Goal: Communication & Community: Participate in discussion

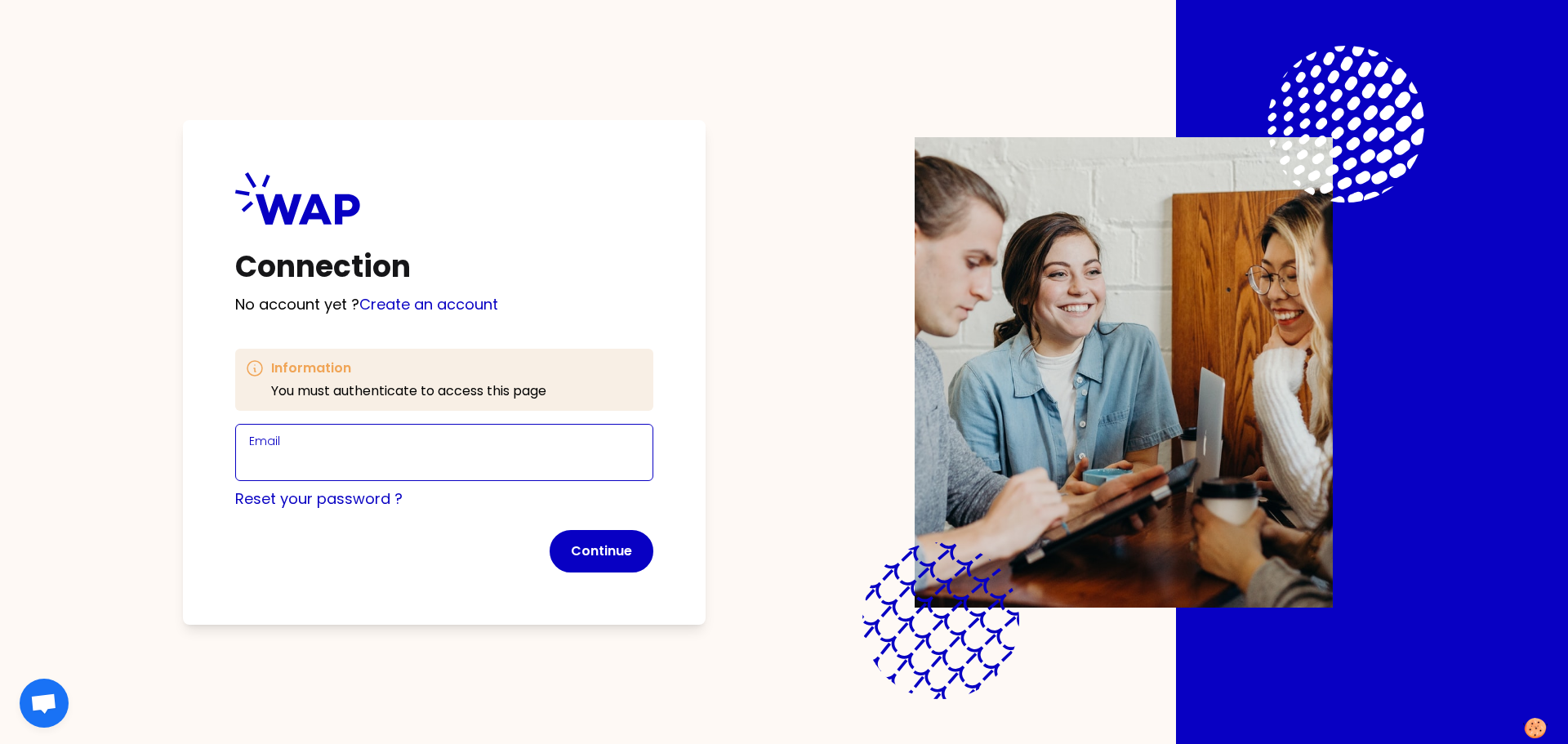
click at [368, 460] on input "Email" at bounding box center [444, 462] width 391 height 22
type input "[PERSON_NAME][EMAIL_ADDRESS][DOMAIN_NAME]"
click at [589, 559] on button "Continue" at bounding box center [601, 551] width 103 height 42
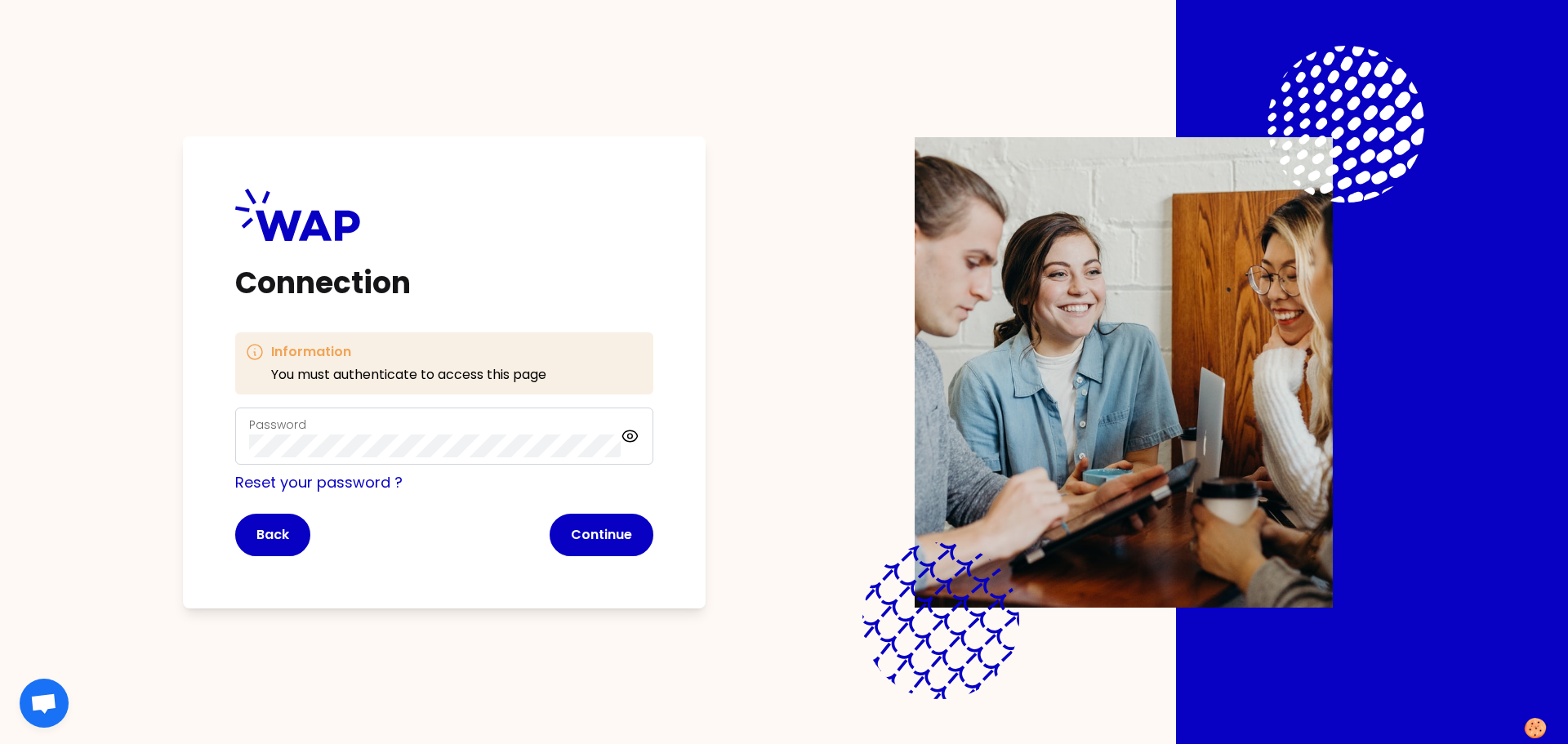
drag, startPoint x: 608, startPoint y: 545, endPoint x: 625, endPoint y: 559, distance: 22.0
click at [611, 545] on button "Continue" at bounding box center [601, 535] width 103 height 42
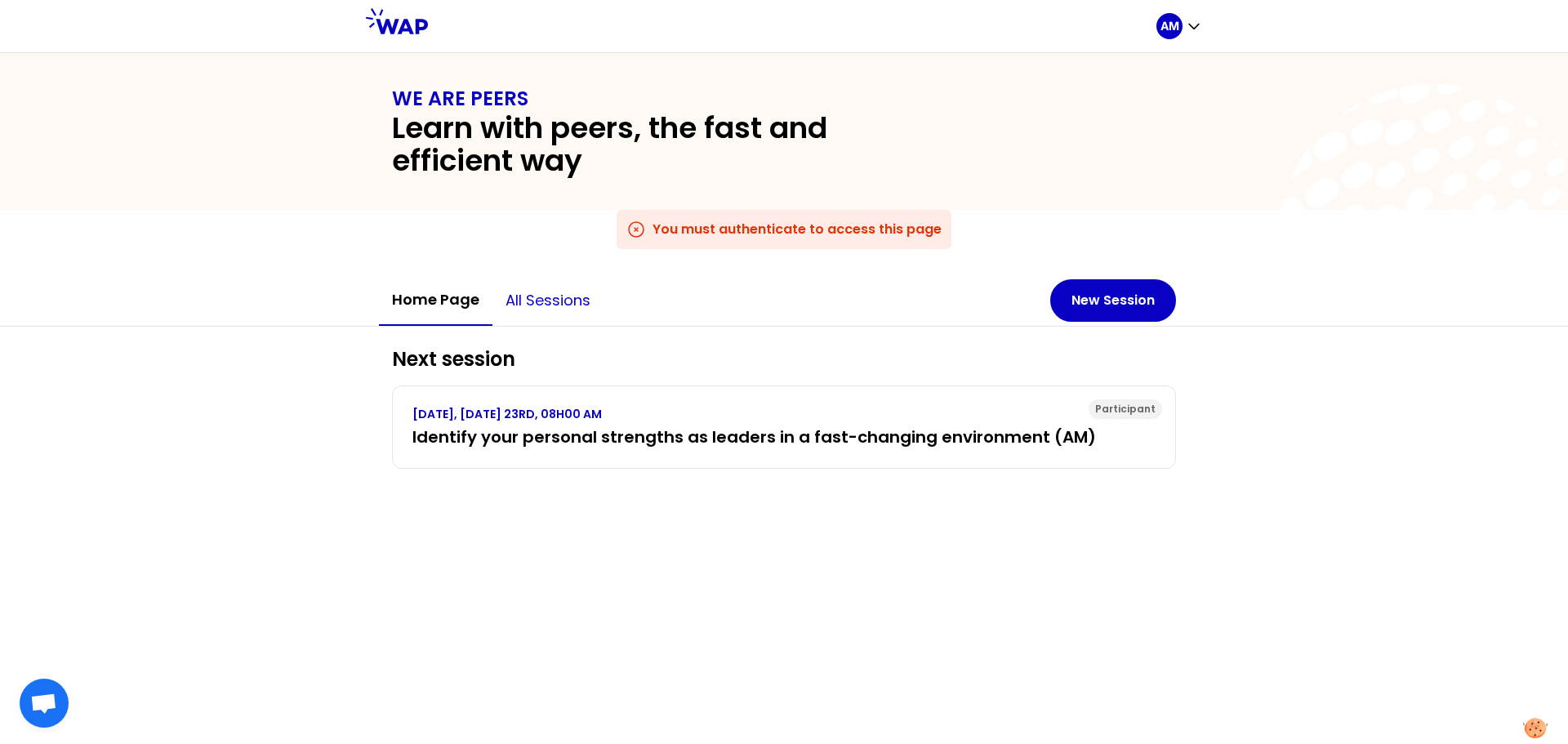
click at [562, 297] on button "All sessions" at bounding box center [548, 300] width 111 height 49
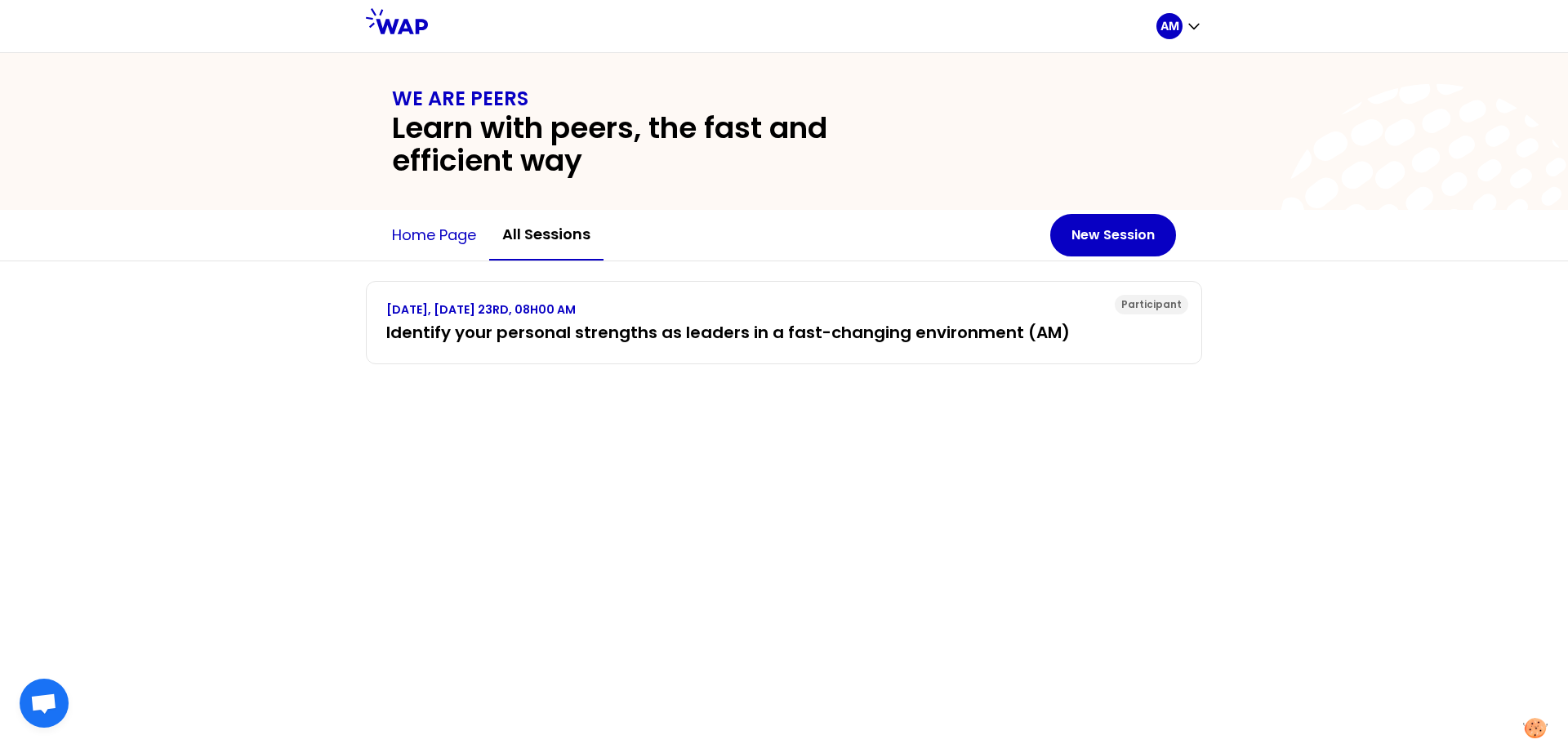
click at [447, 236] on button "Home page" at bounding box center [434, 235] width 111 height 49
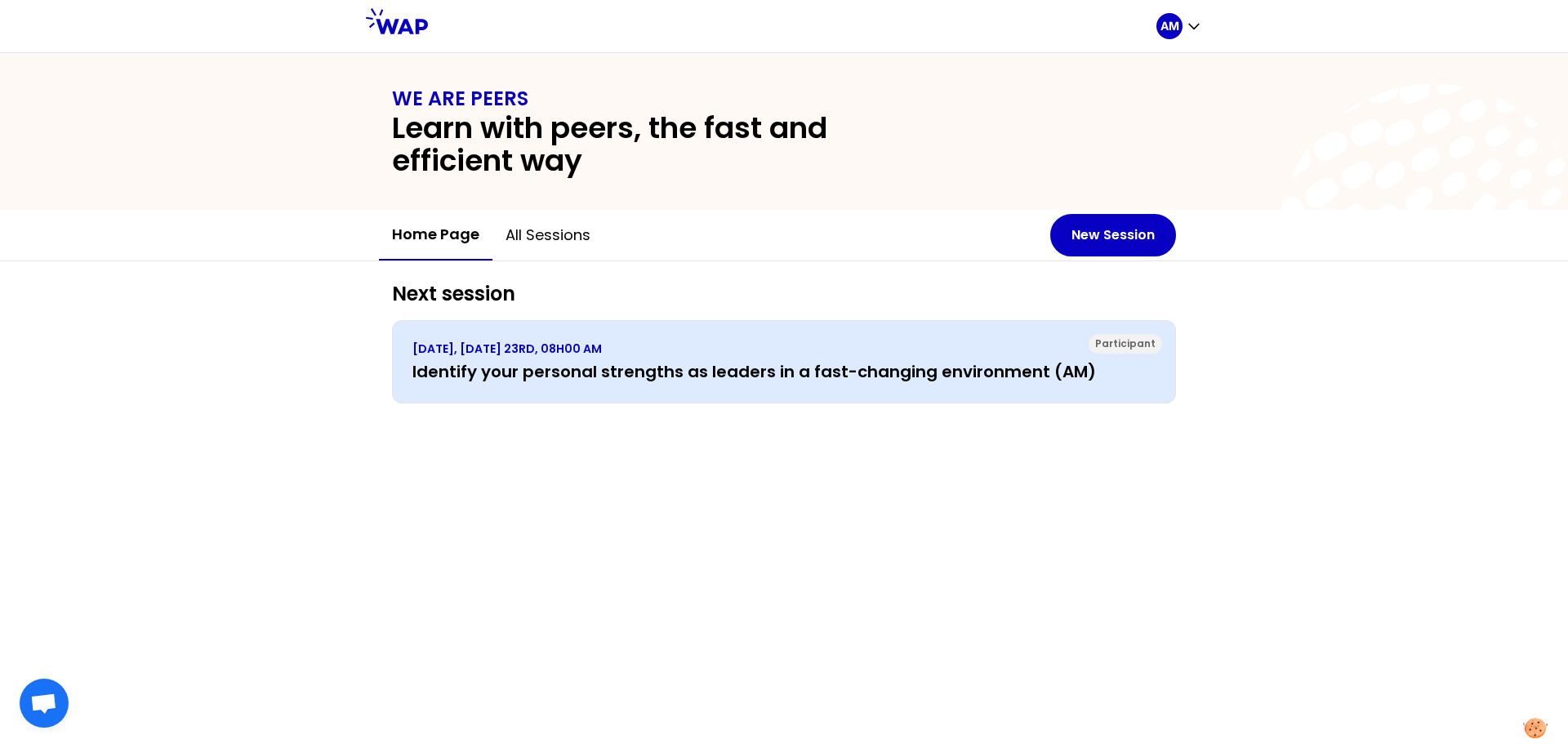
click at [634, 370] on h3 "Identify your personal strengths as leaders in a fast-changing environment (AM)" at bounding box center [784, 371] width 743 height 22
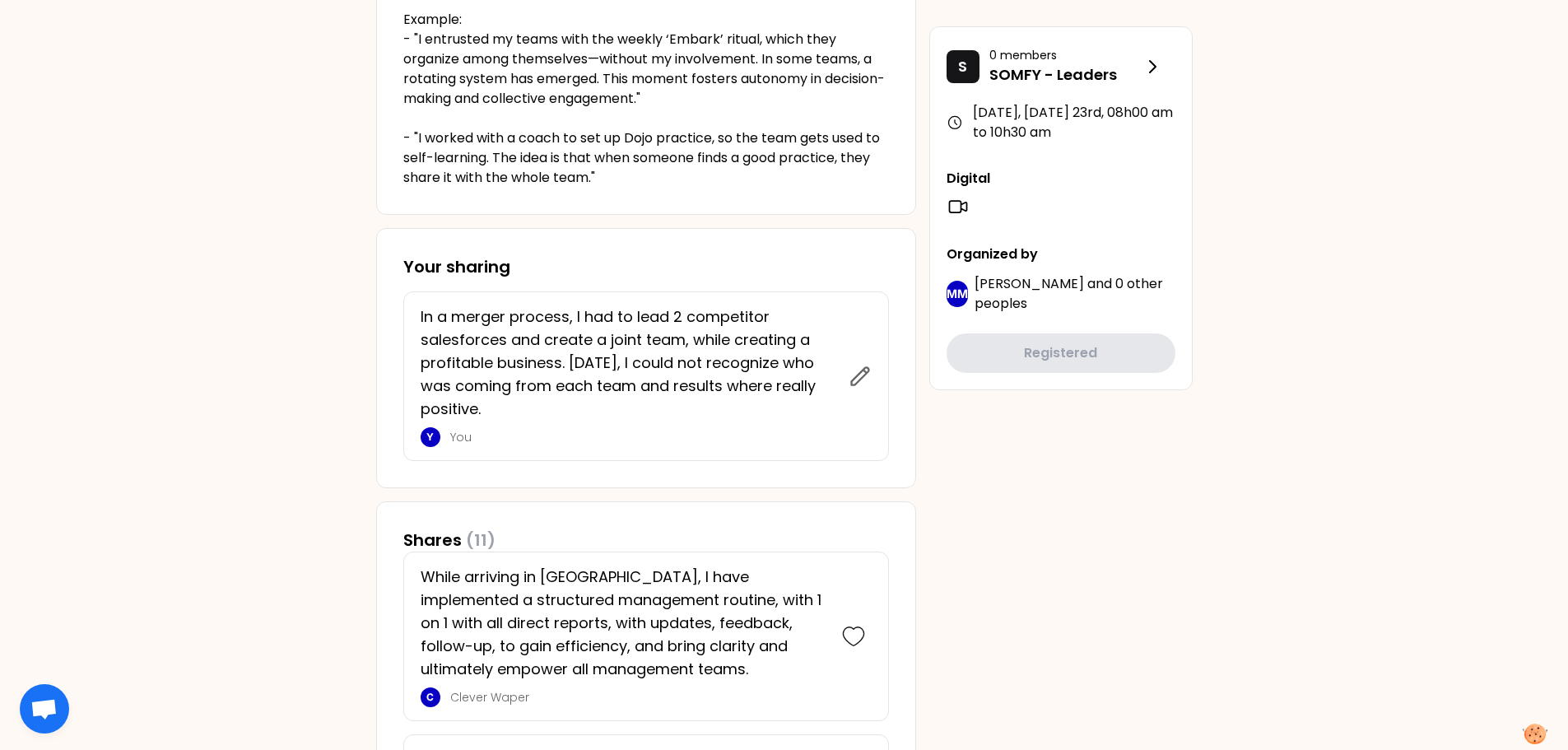
scroll to position [576, 0]
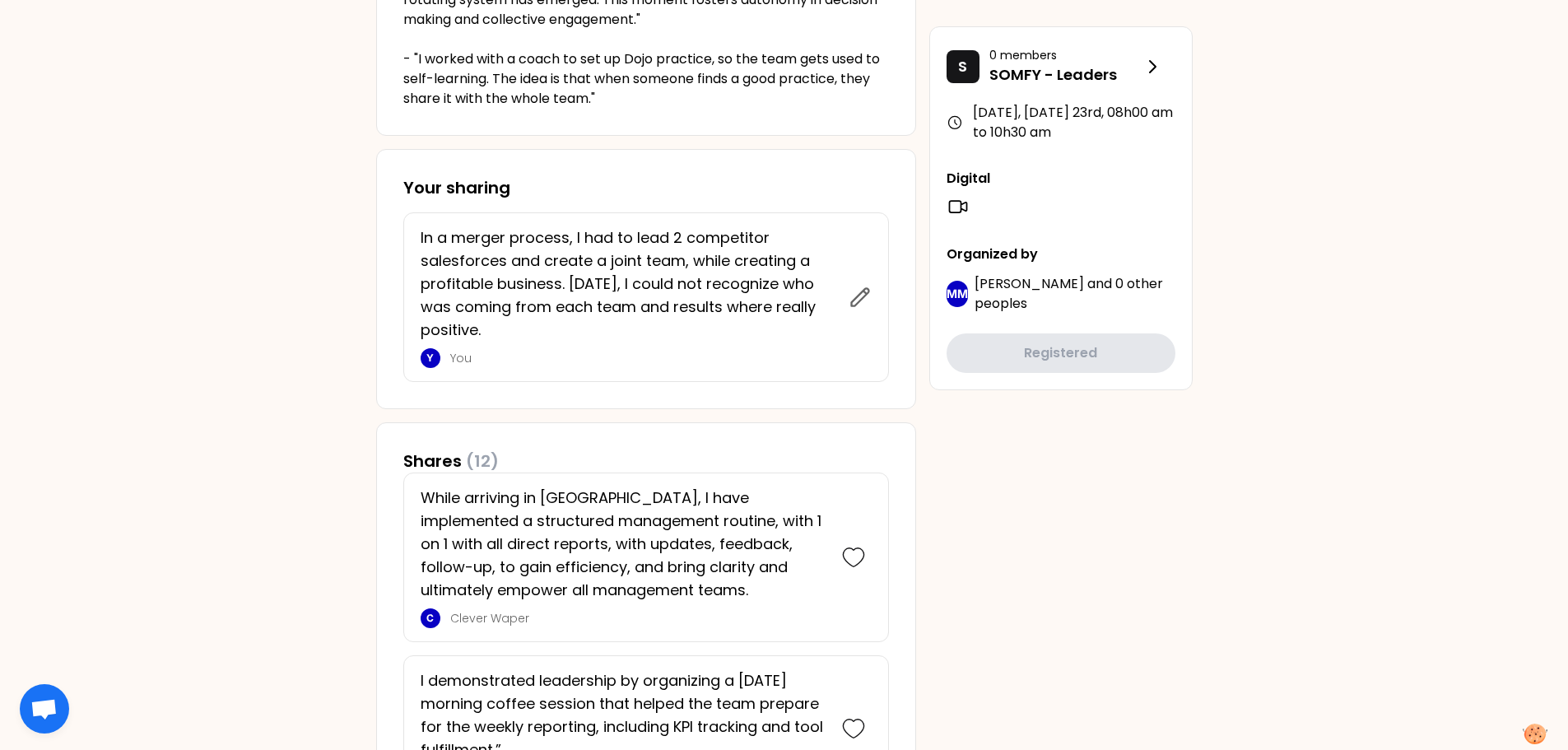
click at [869, 302] on icon at bounding box center [859, 296] width 23 height 23
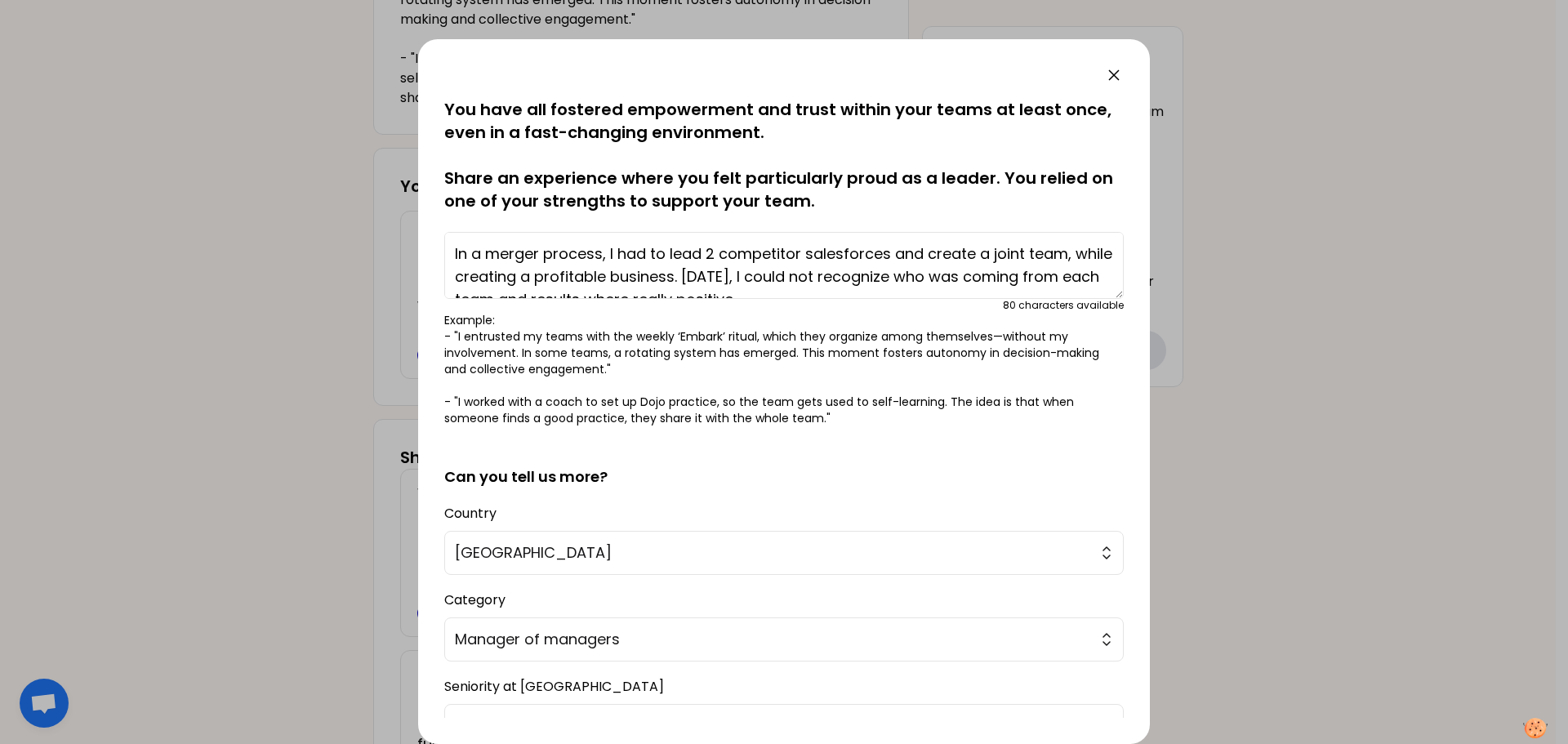
scroll to position [22, 0]
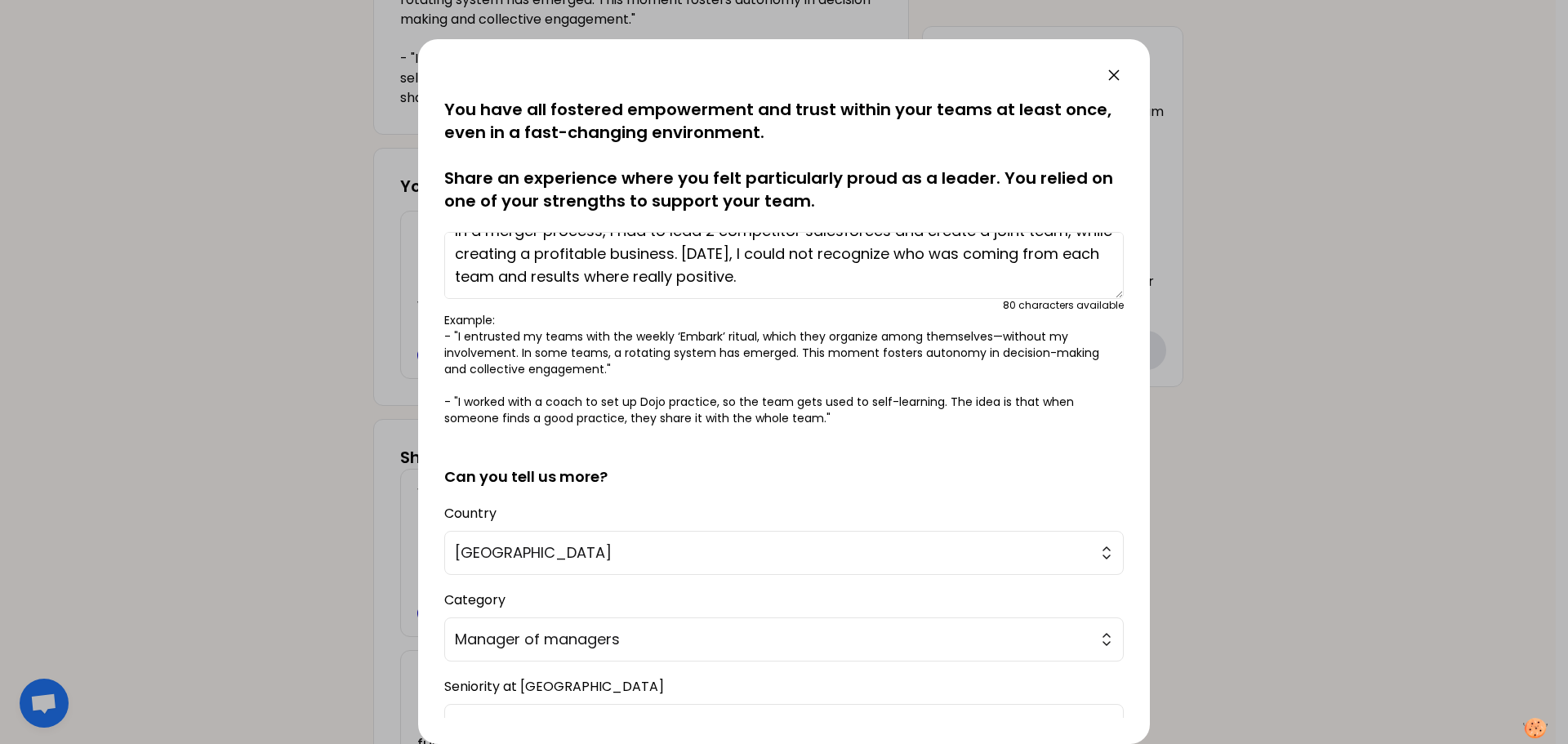
click at [608, 273] on textarea "In a merger process, I had to lead 2 competitor salesforces and create a joint …" at bounding box center [784, 265] width 679 height 67
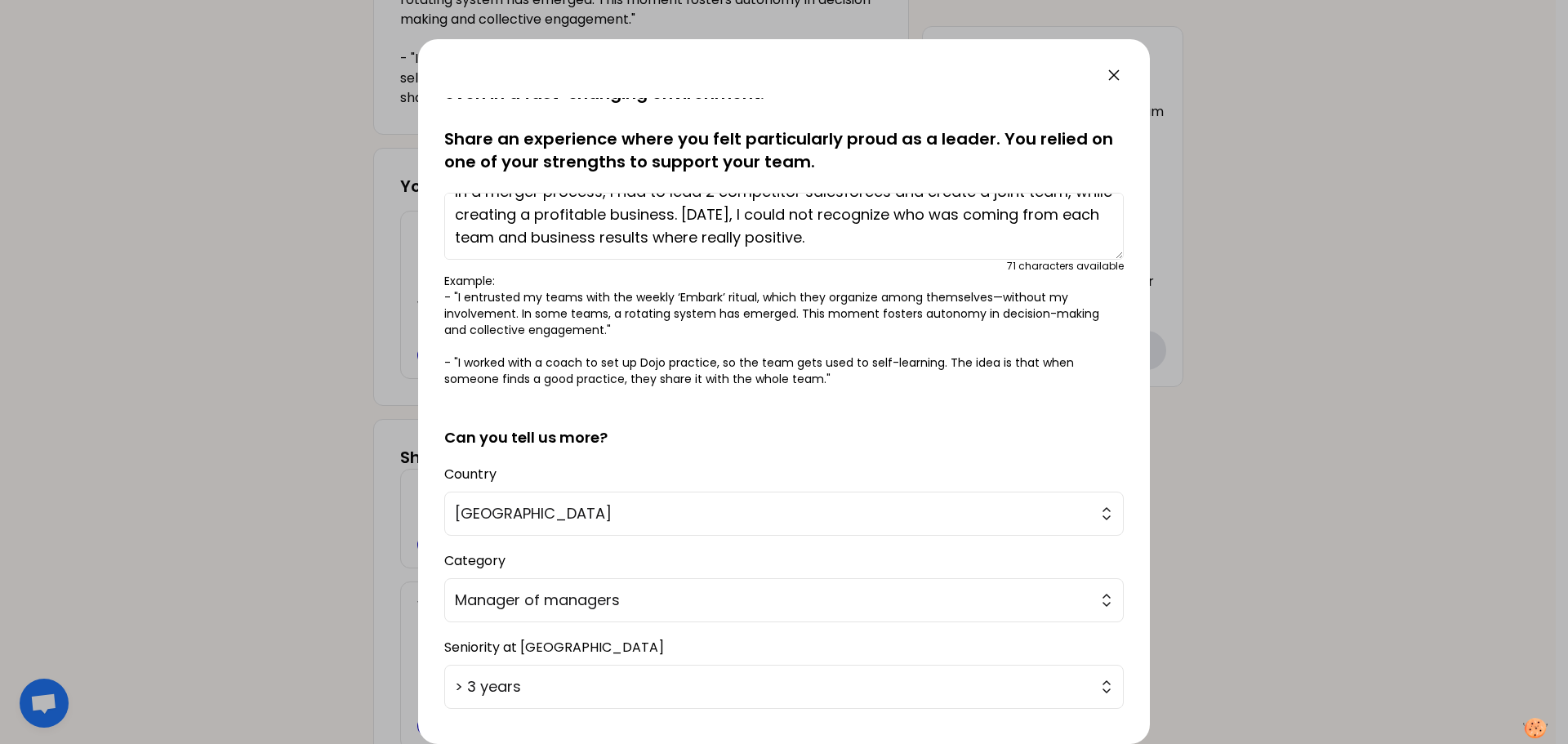
scroll to position [0, 0]
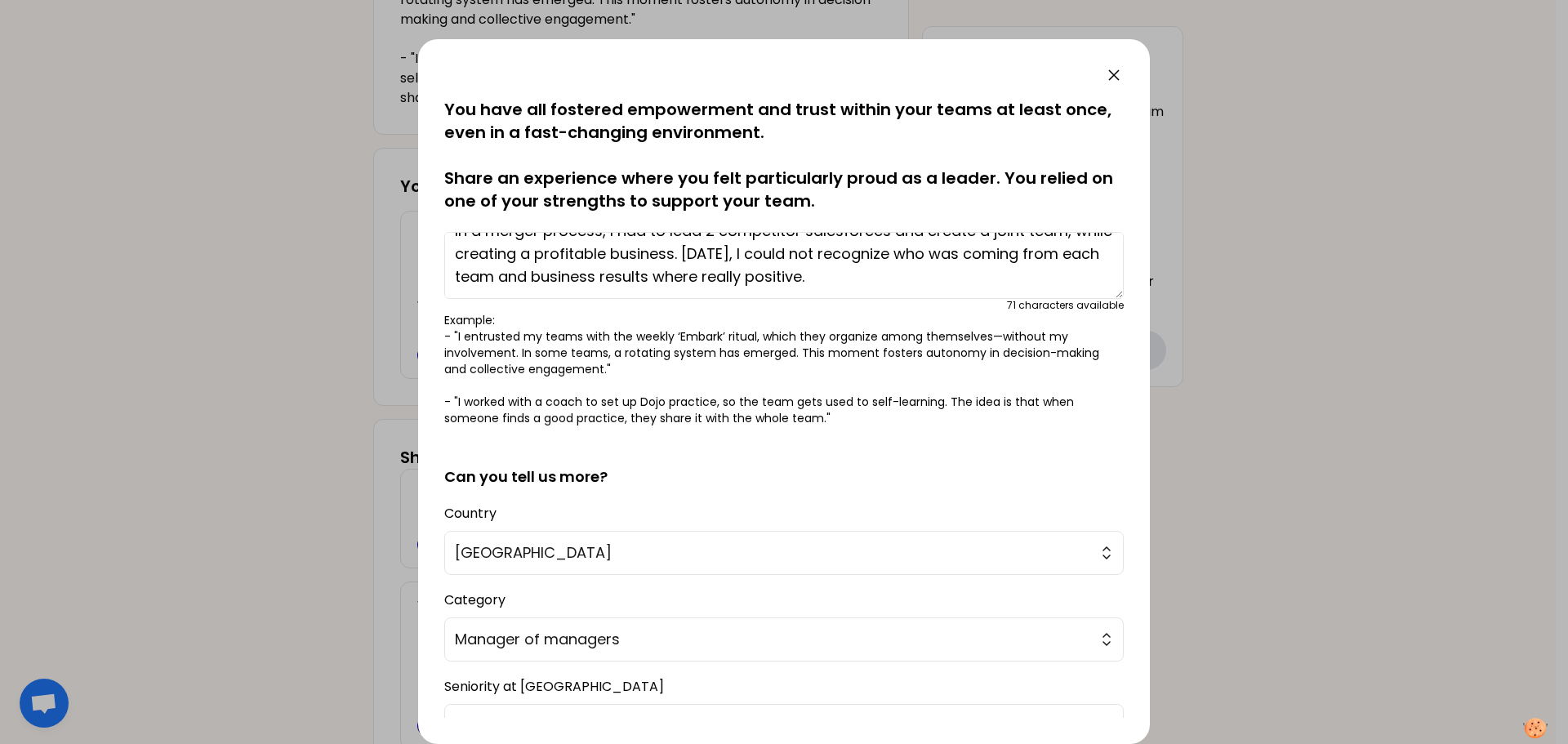
type textarea "In a merger process, I had to lead 2 competitor salesforces and create a joint …"
click at [1115, 75] on icon at bounding box center [1113, 75] width 10 height 10
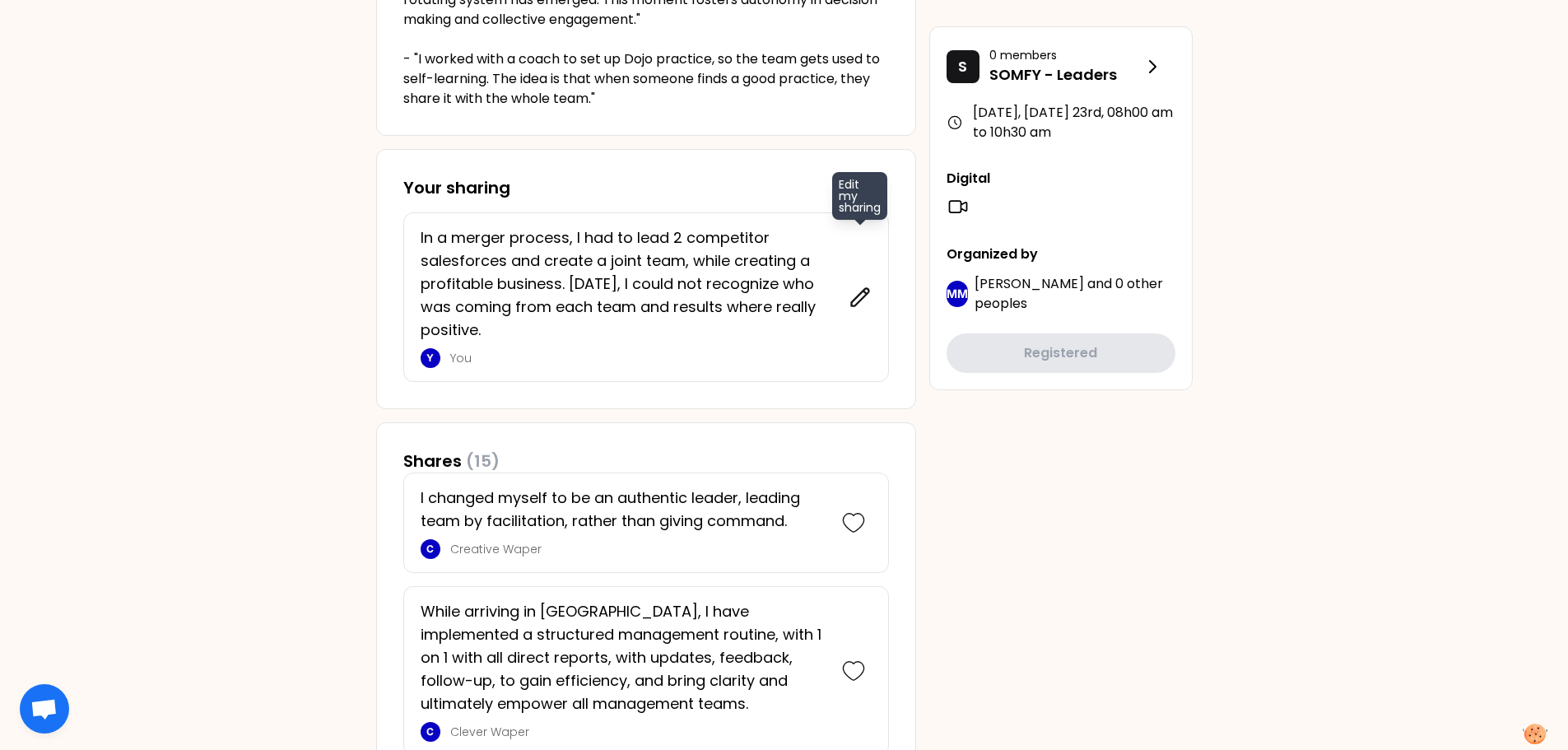
click at [857, 293] on icon at bounding box center [859, 296] width 23 height 23
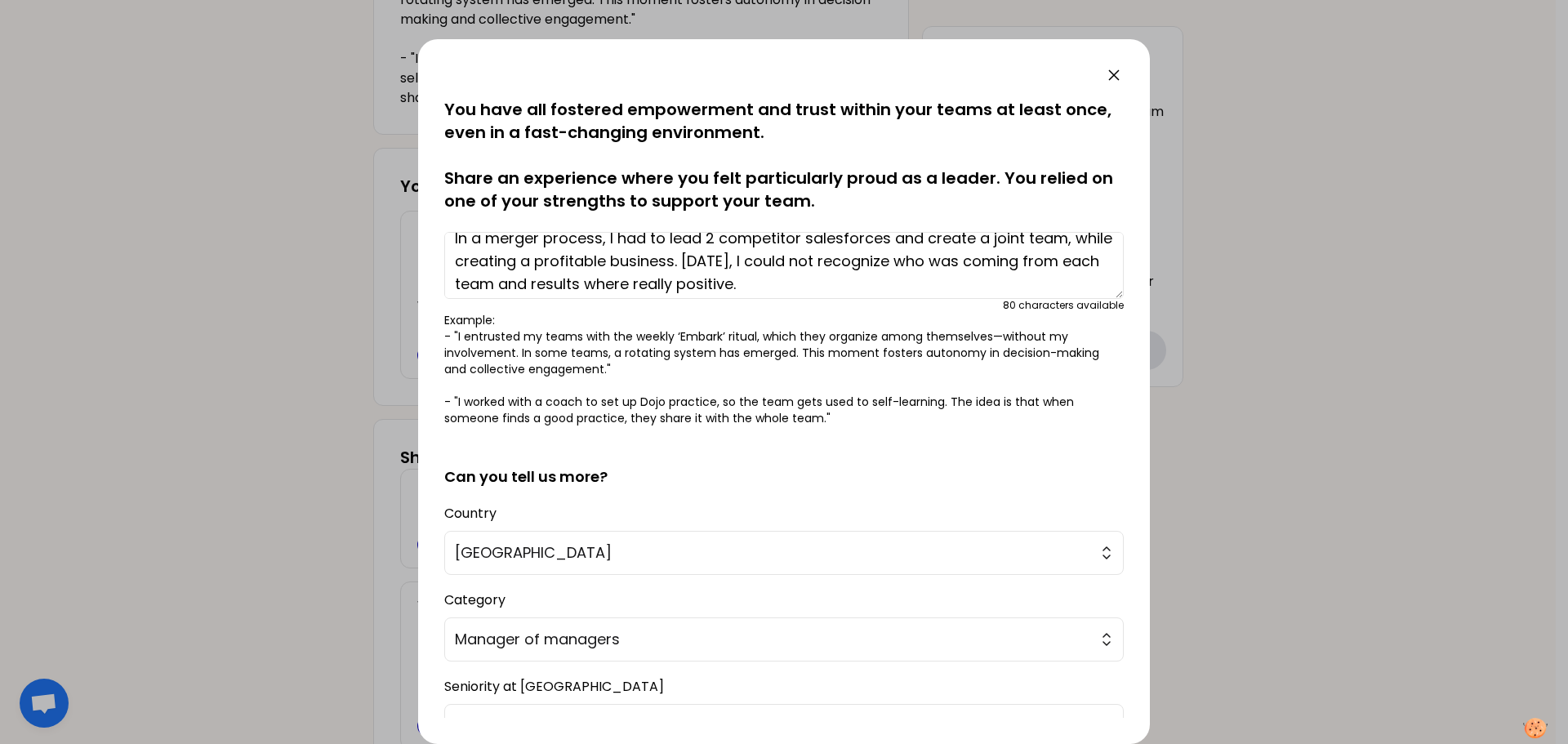
scroll to position [22, 0]
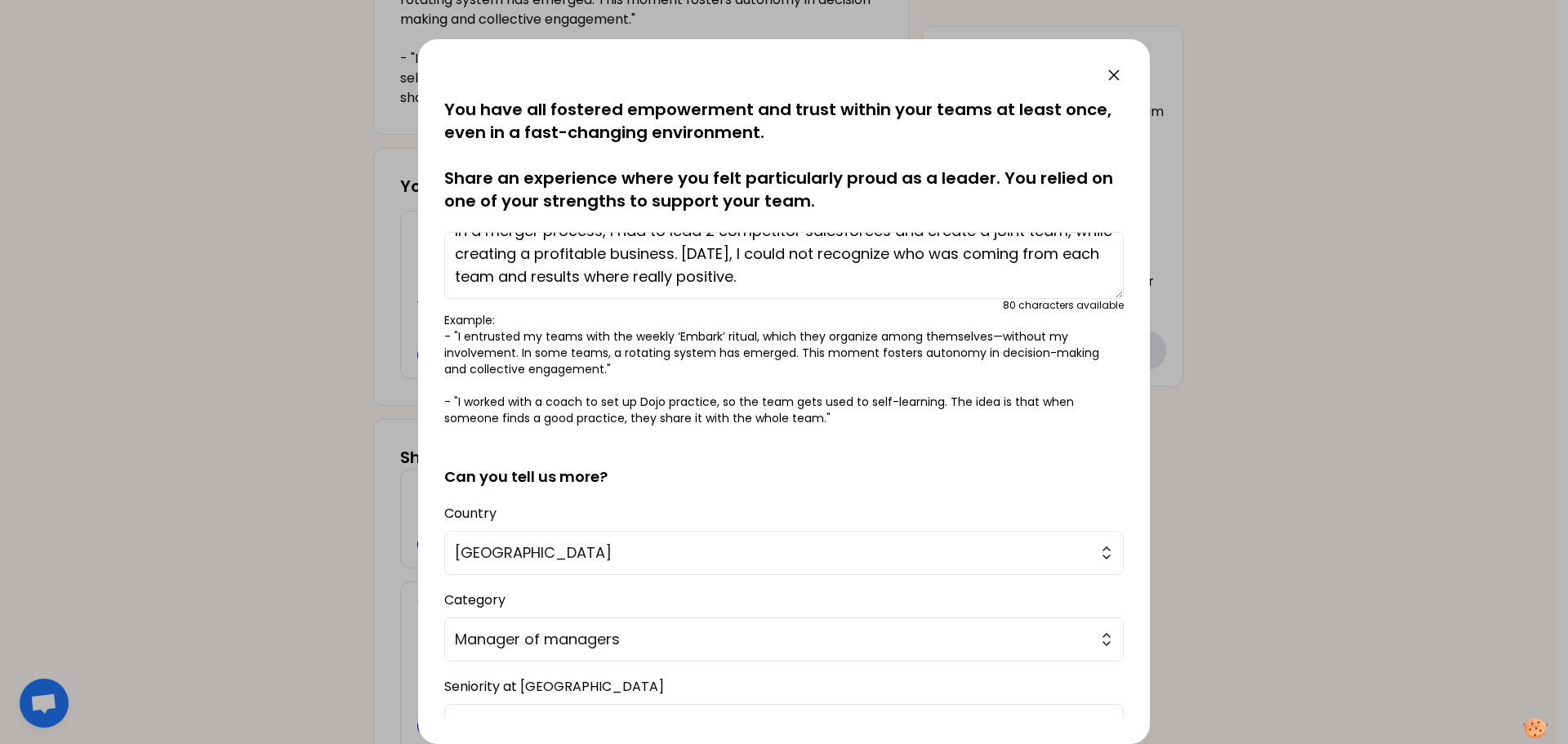
click at [613, 277] on textarea "In a merger process, I had to lead 2 competitor salesforces and create a joint …" at bounding box center [784, 265] width 679 height 67
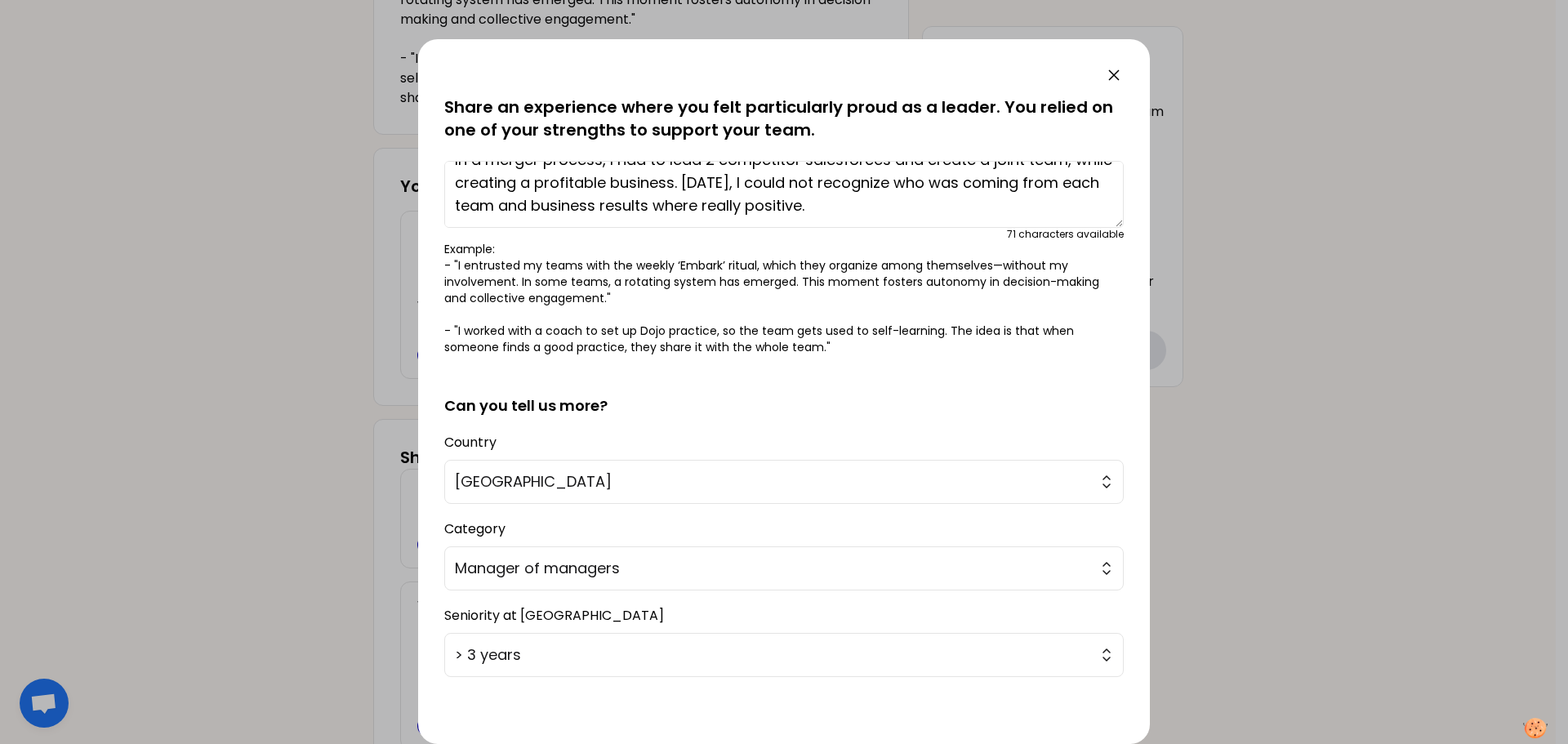
scroll to position [138, 0]
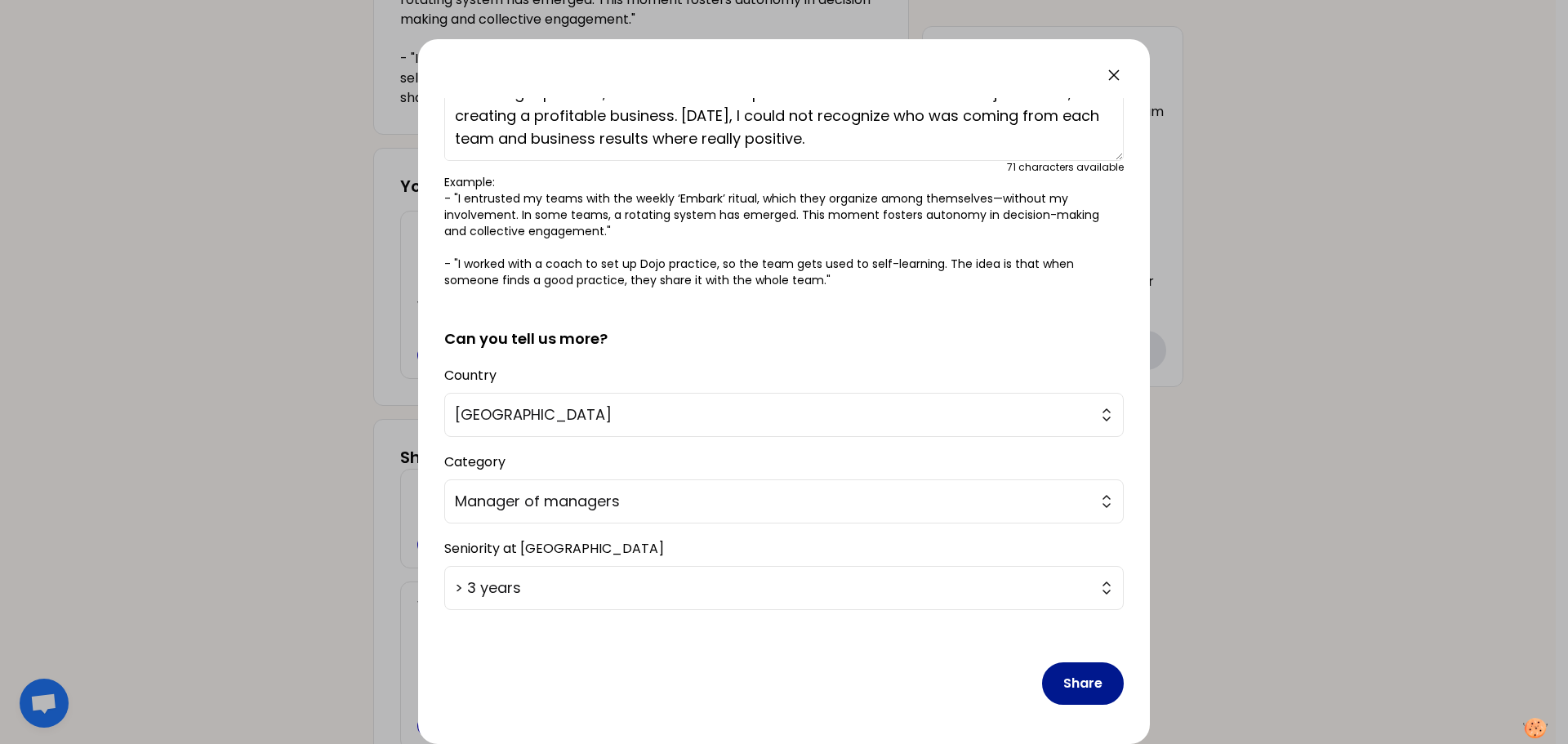
type textarea "In a merger process, I had to lead 2 competitor salesforces and create a joint …"
click at [1070, 680] on button "Share" at bounding box center [1083, 683] width 82 height 42
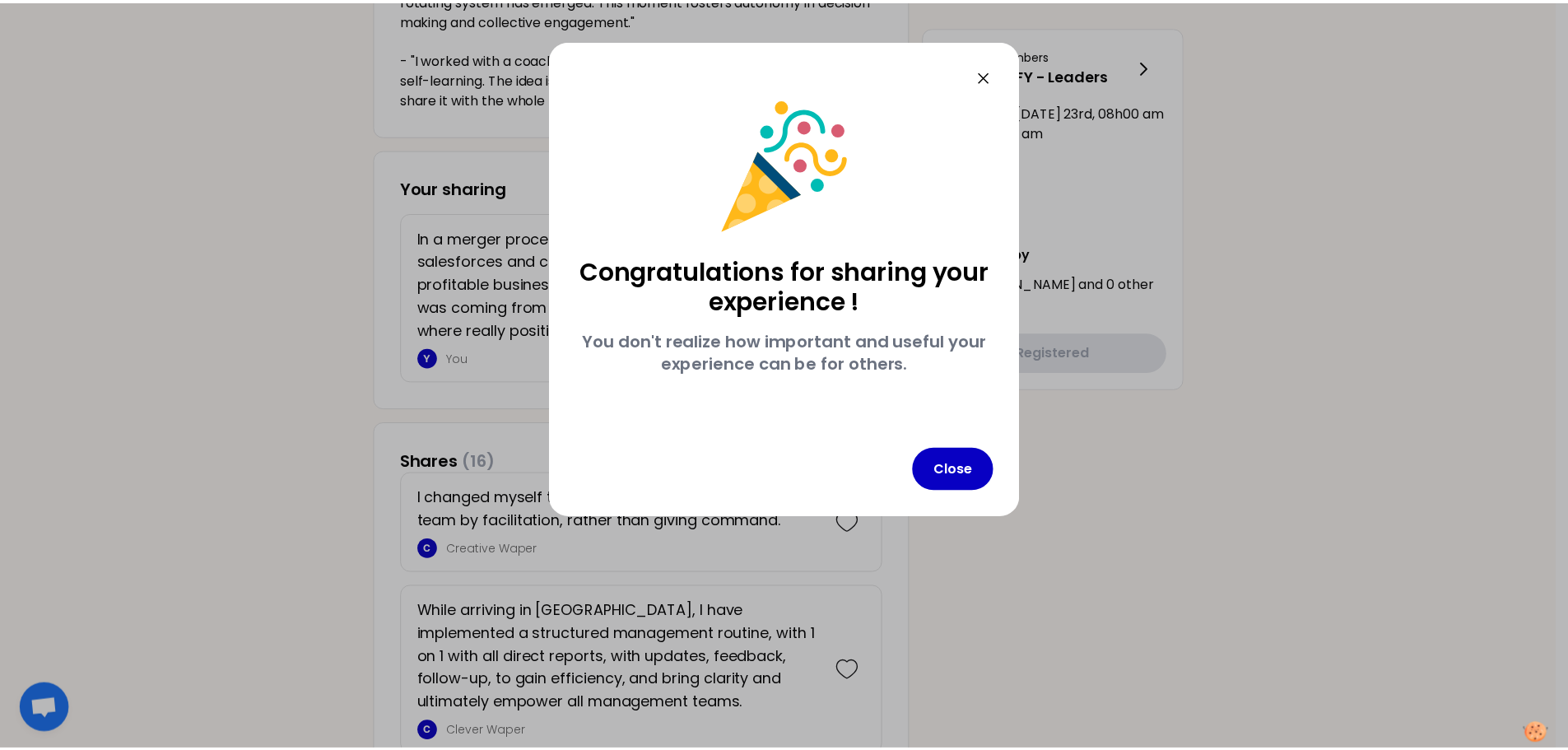
scroll to position [0, 0]
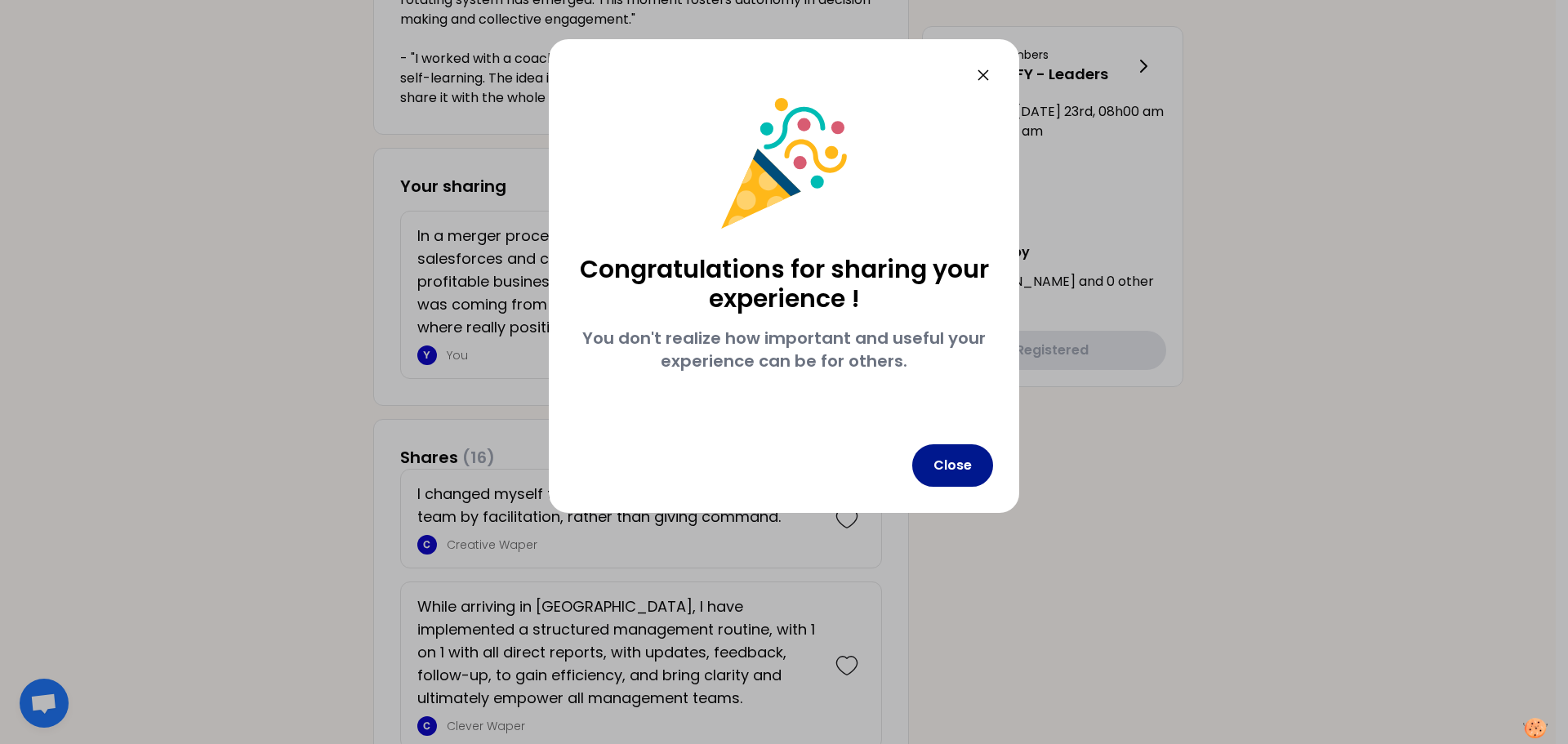
click at [952, 474] on button "Close" at bounding box center [952, 465] width 81 height 42
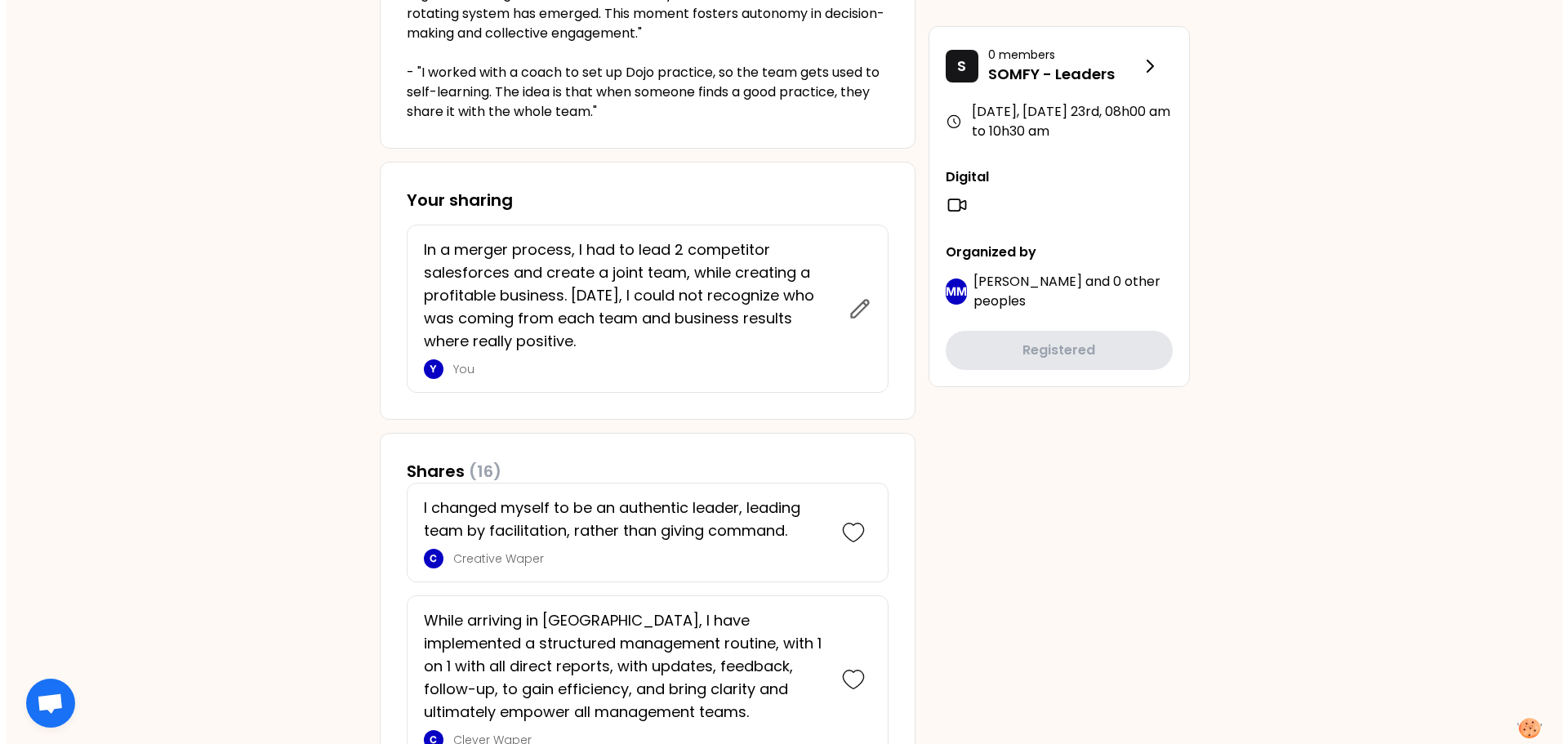
scroll to position [571, 0]
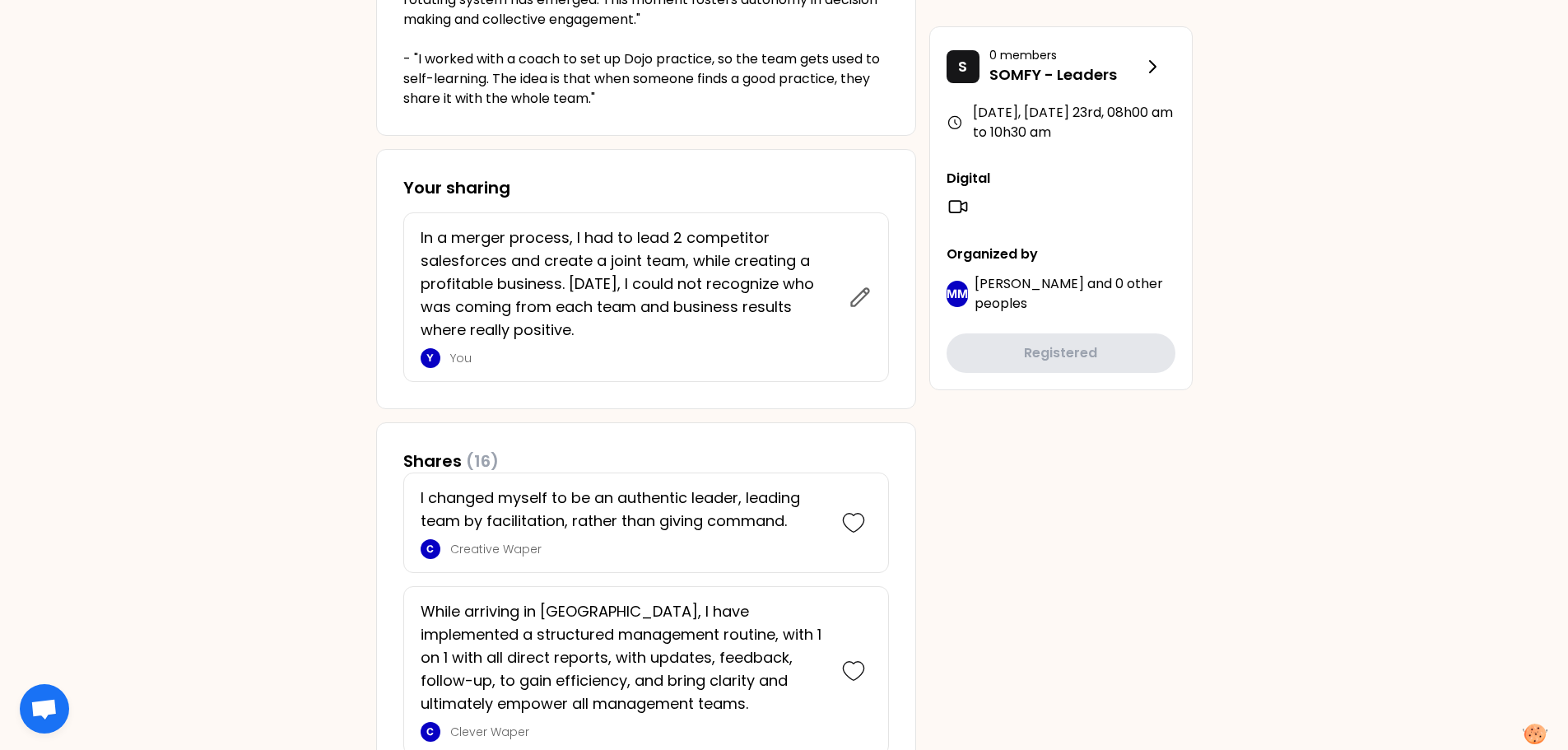
click at [589, 340] on p "In a merger process, I had to lead 2 competitor salesforces and create a joint …" at bounding box center [629, 284] width 418 height 115
drag, startPoint x: 591, startPoint y: 331, endPoint x: 420, endPoint y: 232, distance: 197.6
click at [420, 232] on p "In a merger process, I had to lead 2 competitor salesforces and create a joint …" at bounding box center [629, 284] width 418 height 115
copy p "In a merger process, I had to lead 2 competitor salesforces and create a joint …"
click at [863, 293] on icon at bounding box center [859, 296] width 17 height 17
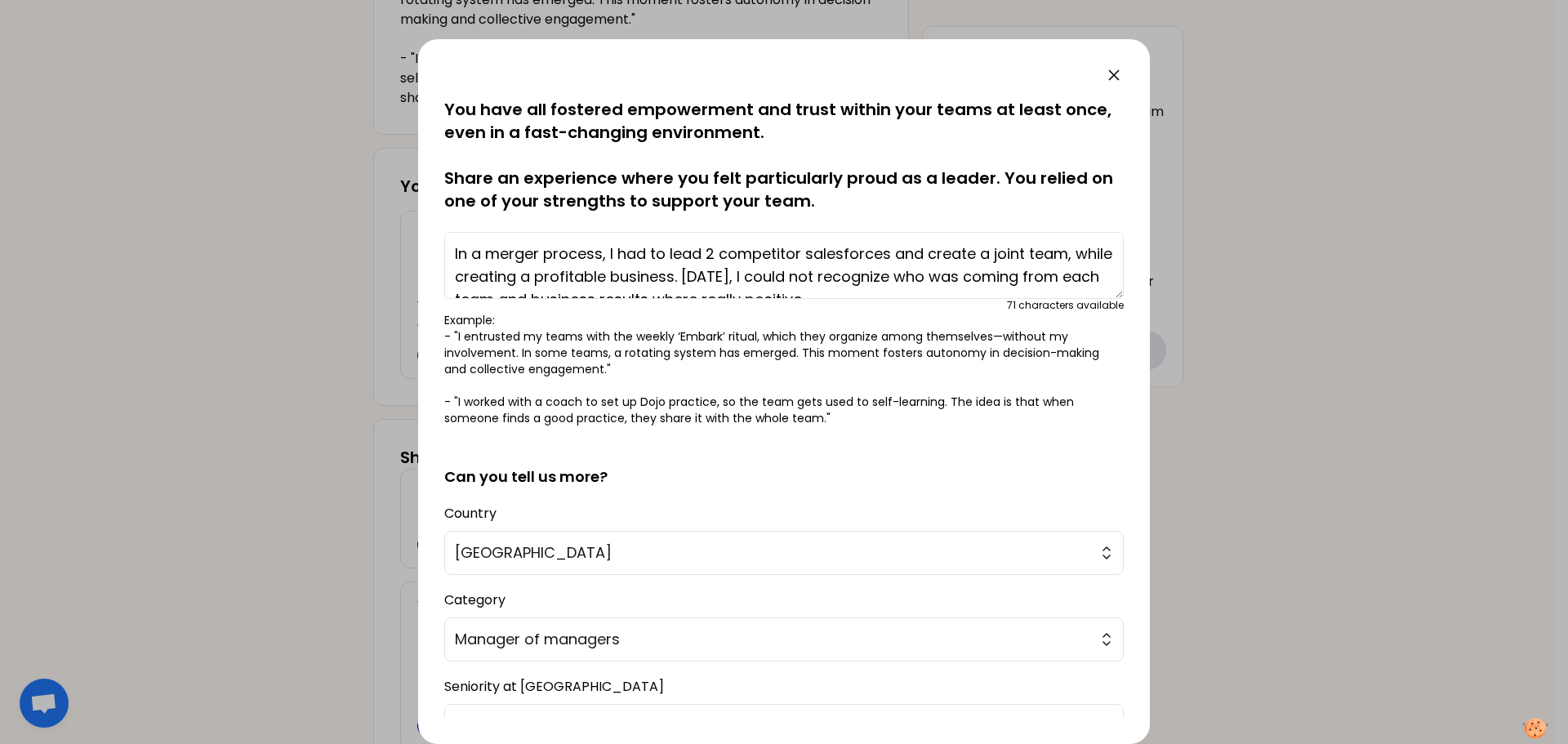
scroll to position [22, 0]
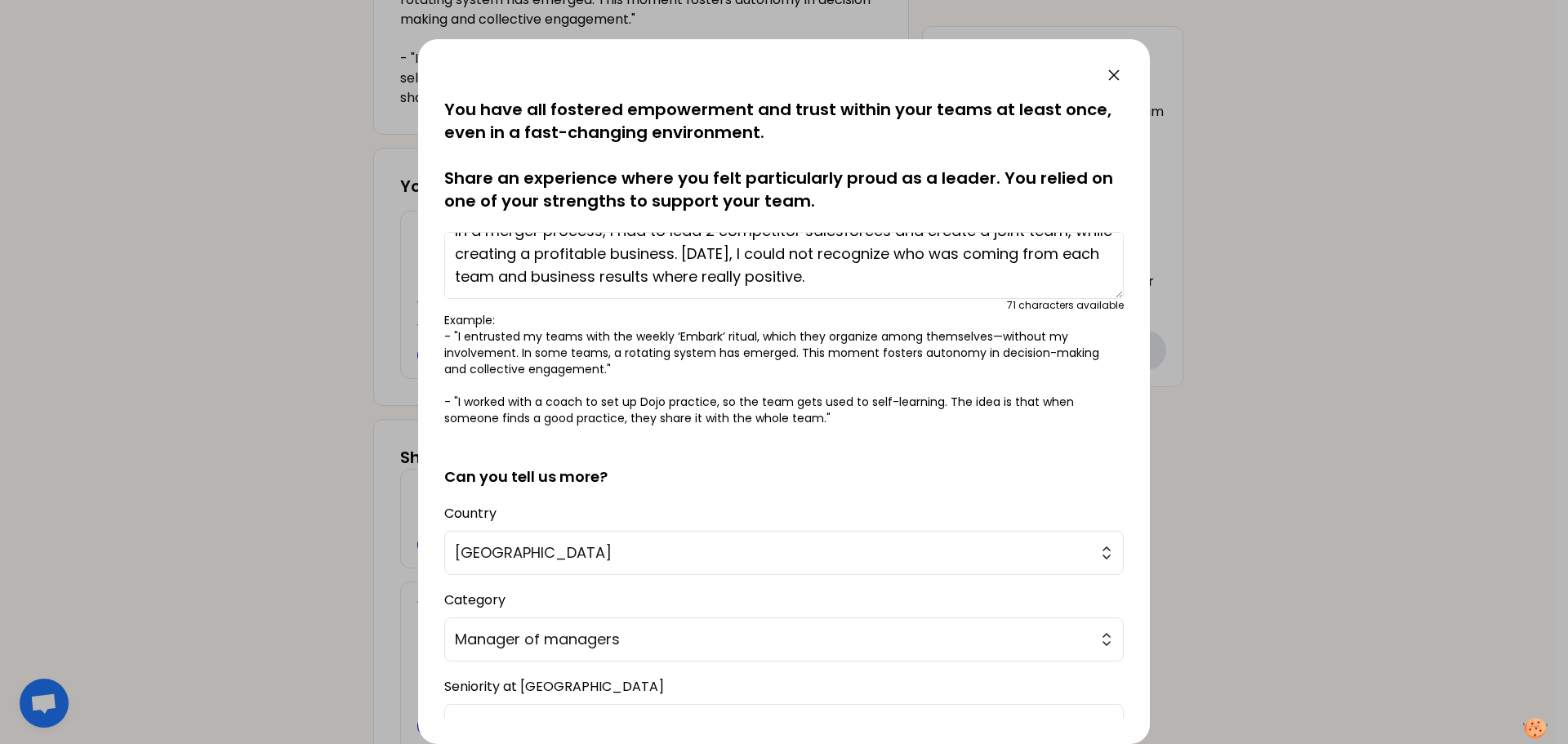
drag, startPoint x: 453, startPoint y: 256, endPoint x: 897, endPoint y: 286, distance: 445.0
click at [952, 294] on textarea "In a merger process, I had to lead 2 competitor salesforces and create a joint …" at bounding box center [784, 265] width 679 height 67
paste textarea "it was not easy to recognize who was coming from each team and business results…"
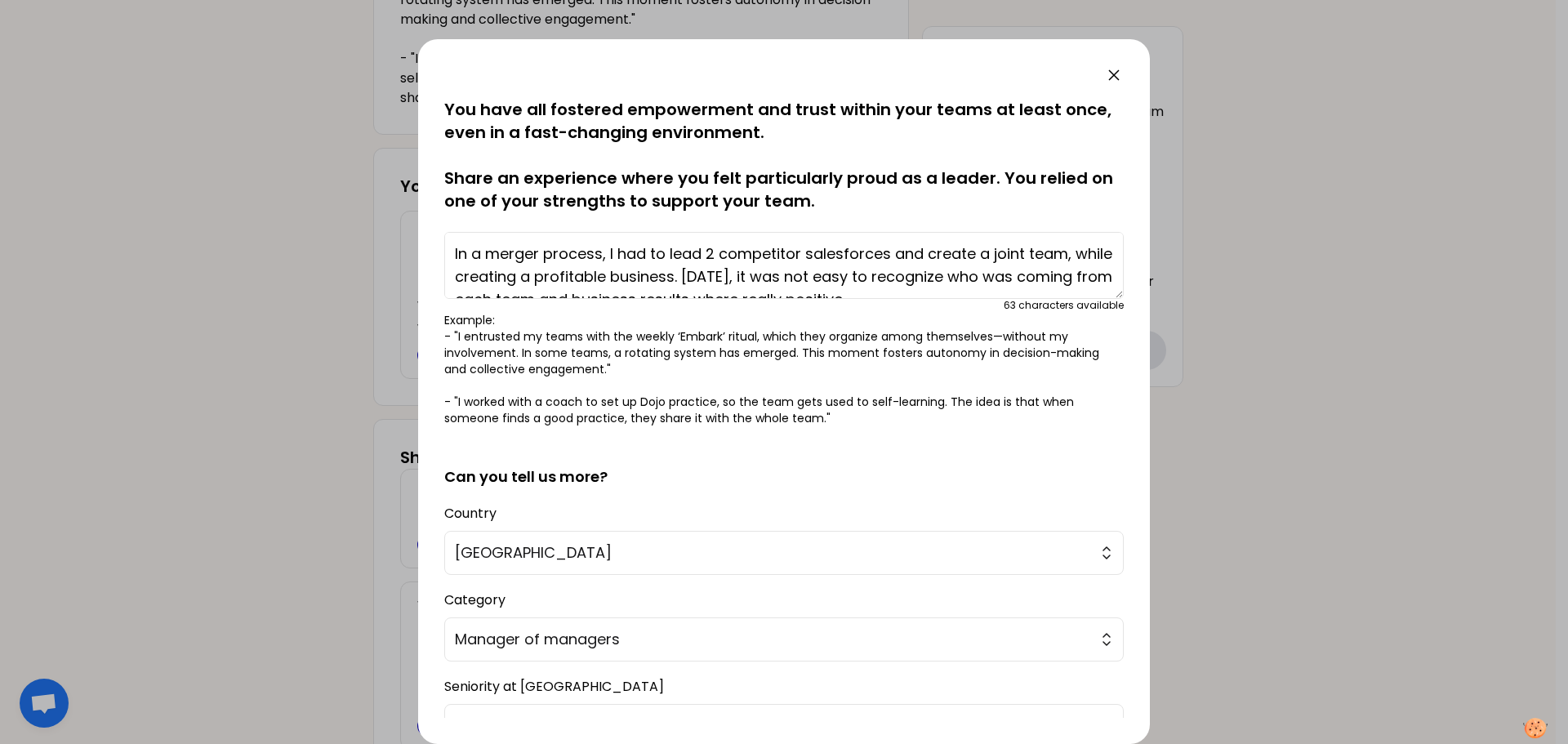
click at [724, 274] on textarea "In a merger process, I had to lead 2 competitor salesforces and create a joint …" at bounding box center [784, 265] width 679 height 67
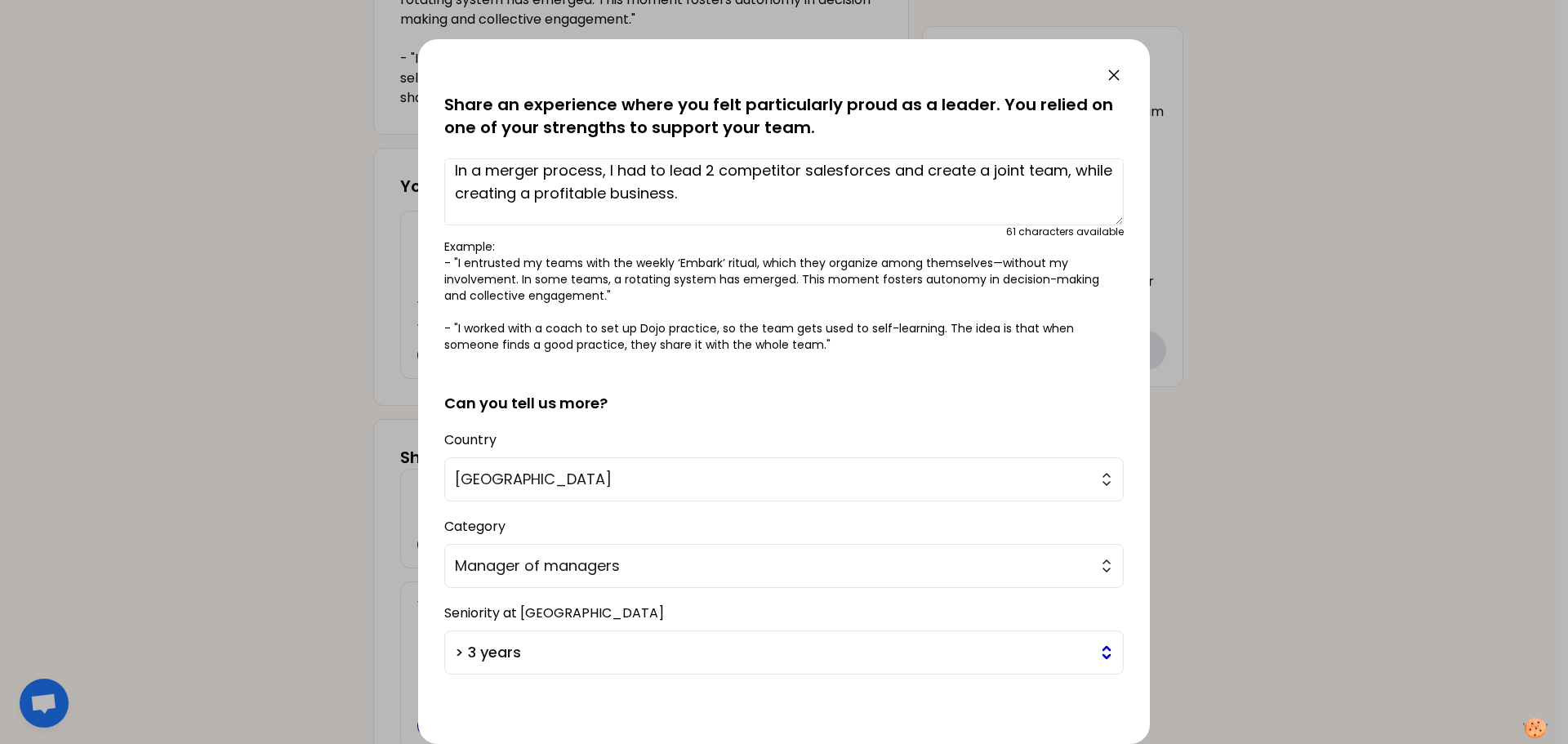
scroll to position [138, 0]
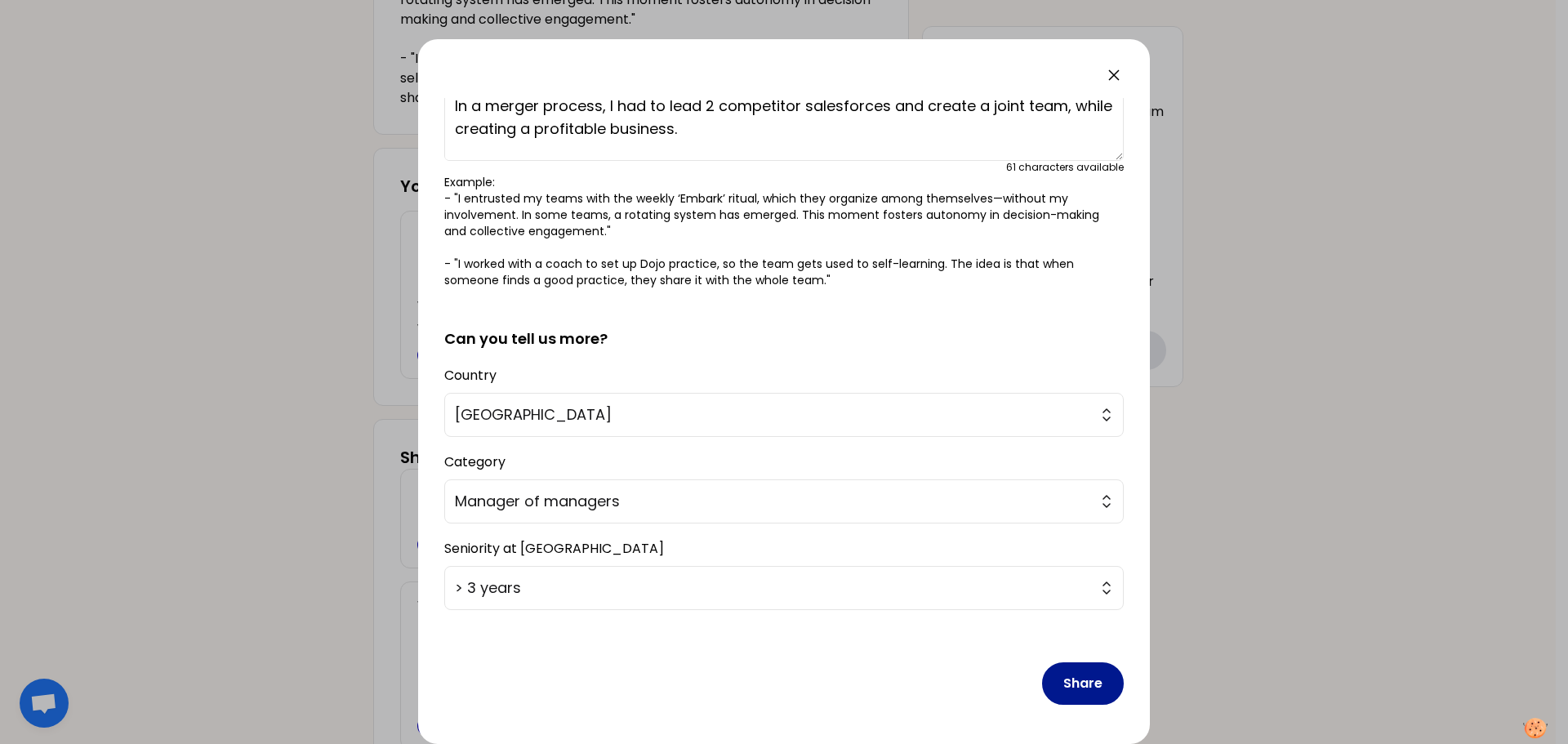
type textarea "In a merger process, I had to lead 2 competitor salesforces and create a joint …"
click at [1074, 678] on button "Share" at bounding box center [1083, 683] width 82 height 42
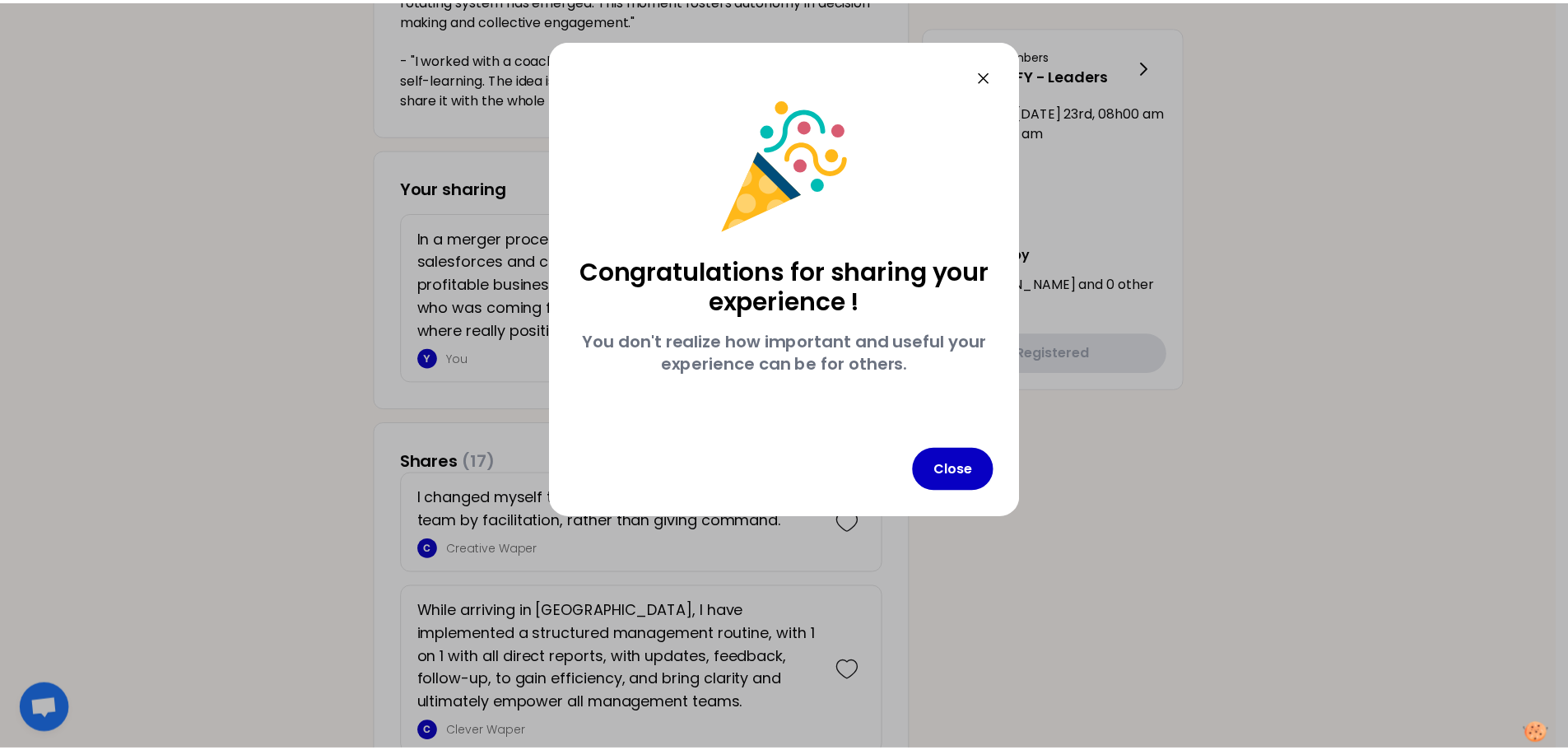
scroll to position [0, 0]
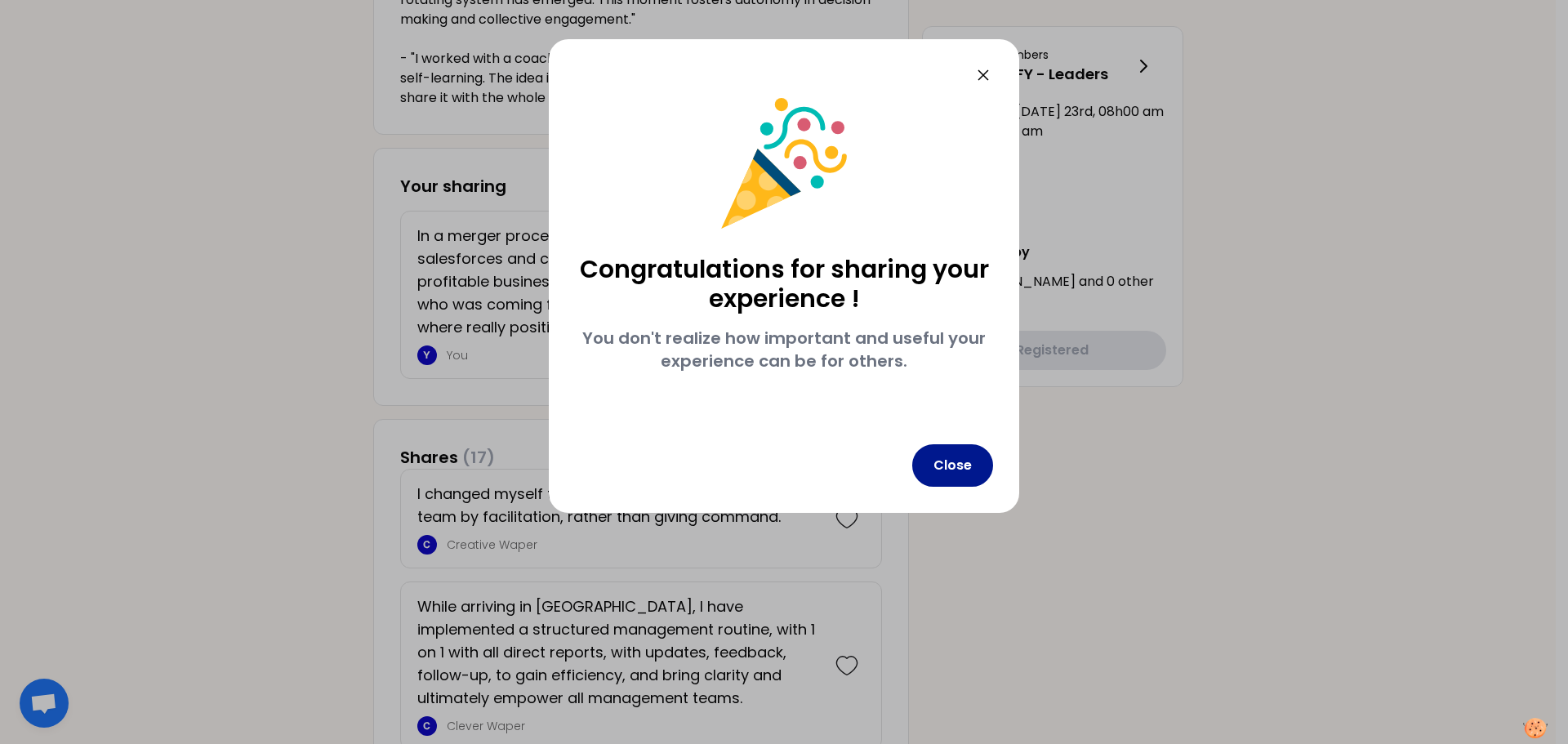
click at [947, 462] on button "Close" at bounding box center [952, 465] width 81 height 42
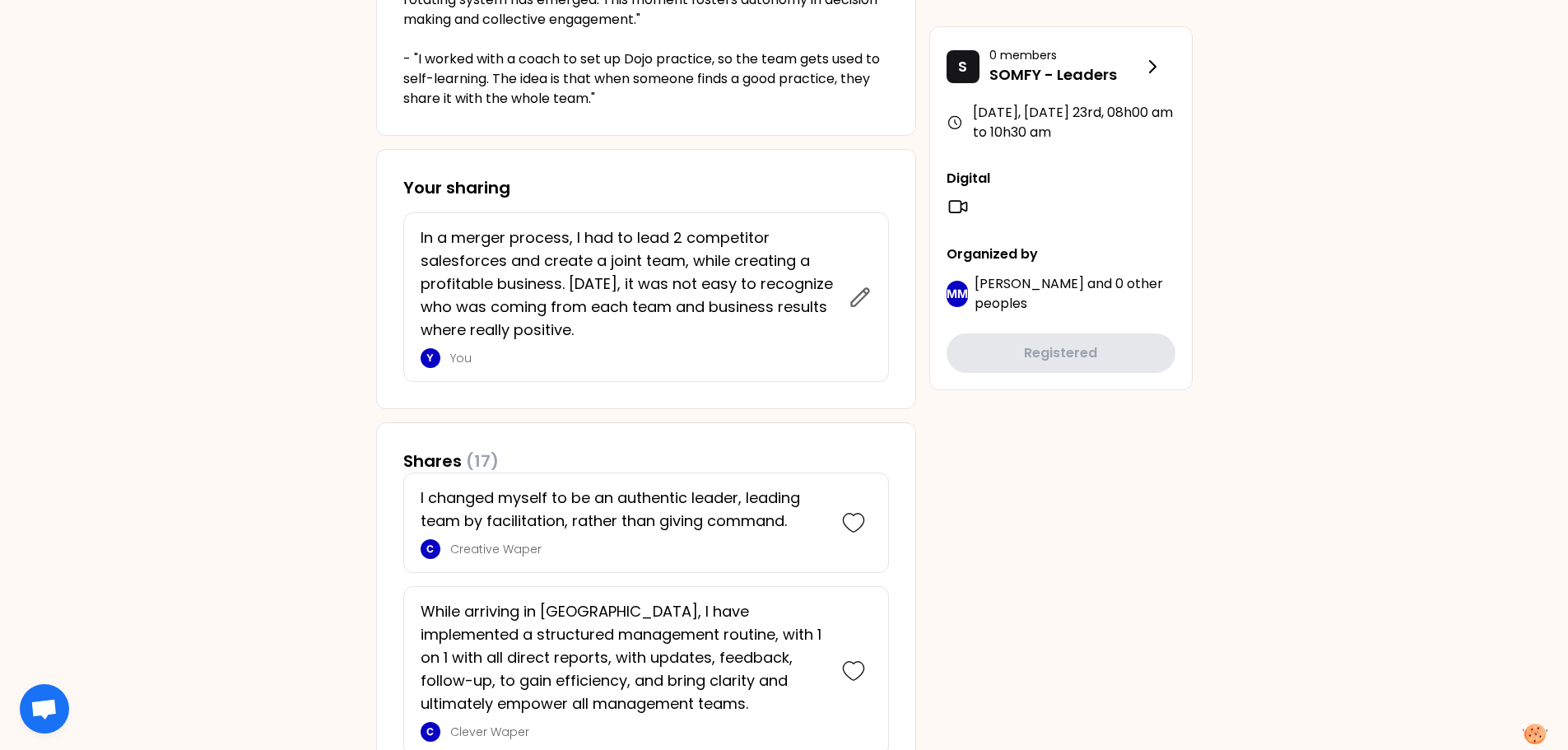
scroll to position [741, 0]
